Goal: Task Accomplishment & Management: Use online tool/utility

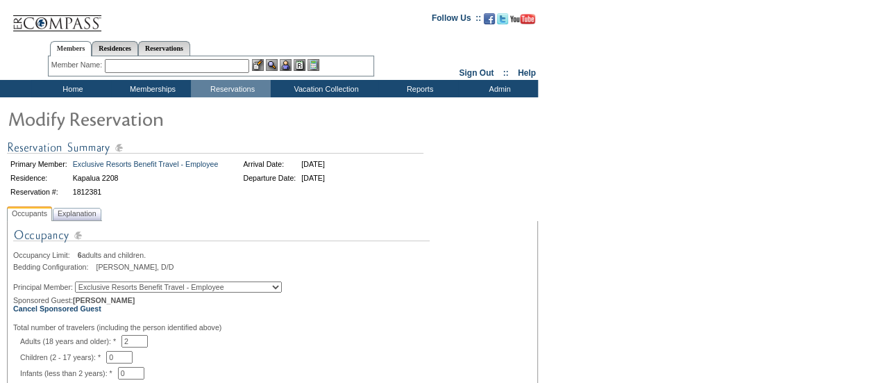
click at [507, 251] on div "Occupancy Limit: 6 adults and children." at bounding box center [272, 255] width 519 height 8
drag, startPoint x: 0, startPoint y: 0, endPoint x: 508, endPoint y: 206, distance: 548.4
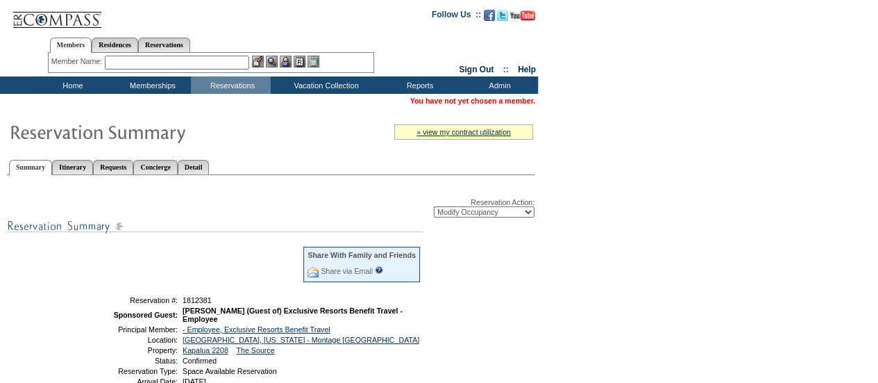
click at [512, 210] on select "-- Select Action -- Modify Reservation Dates Modify Reservation Cost Modify Occ…" at bounding box center [484, 211] width 101 height 11
select select "ChangeClubProp"
click at [434, 207] on select "-- Select Action -- Modify Reservation Dates Modify Reservation Cost Modify Occ…" at bounding box center [484, 211] width 101 height 11
click at [629, 256] on form "Follow Us ::" at bounding box center [439, 347] width 878 height 695
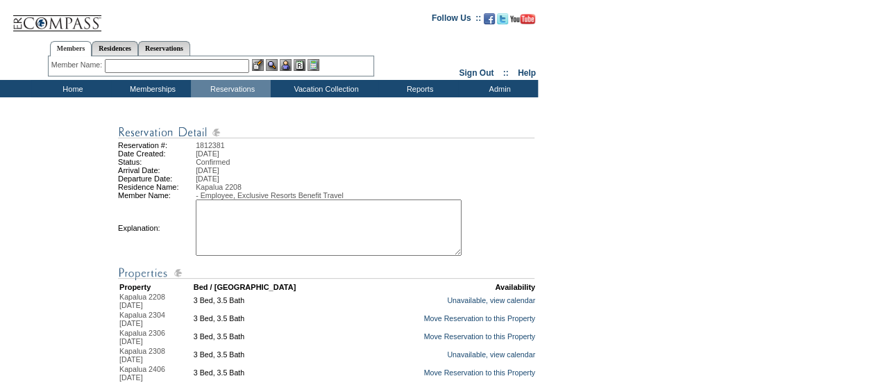
click at [386, 231] on textarea at bounding box center [329, 227] width 266 height 56
paste textarea "Moving to 2304 to accommodate member move due to water loss - DH"
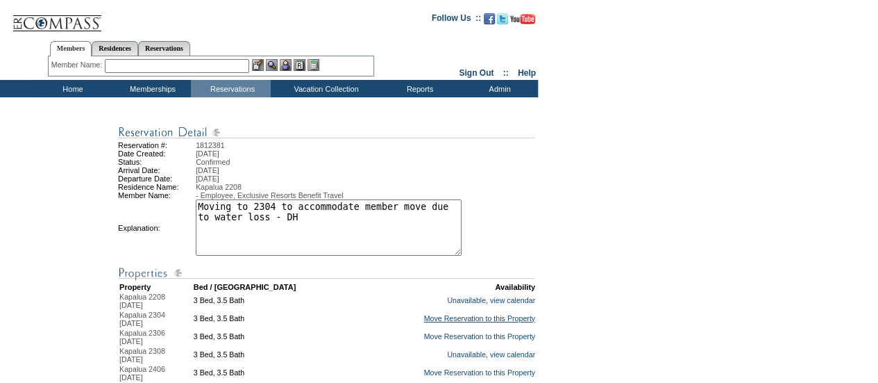
type textarea "Moving to 2304 to accommodate member move due to water loss - DH"
click at [431, 322] on link "Move Reservation to this Property" at bounding box center [479, 318] width 112 height 8
click at [563, 237] on div "Reservation #: 1812381 Date Created: [DATE] Status: Confirmed Arrival Date: [DA…" at bounding box center [436, 307] width 873 height 370
